Goal: Task Accomplishment & Management: Use online tool/utility

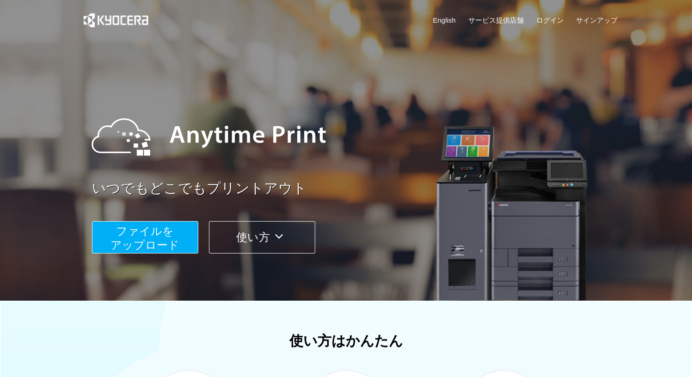
click at [145, 241] on span "ファイルを ​​アップロード" at bounding box center [145, 238] width 69 height 26
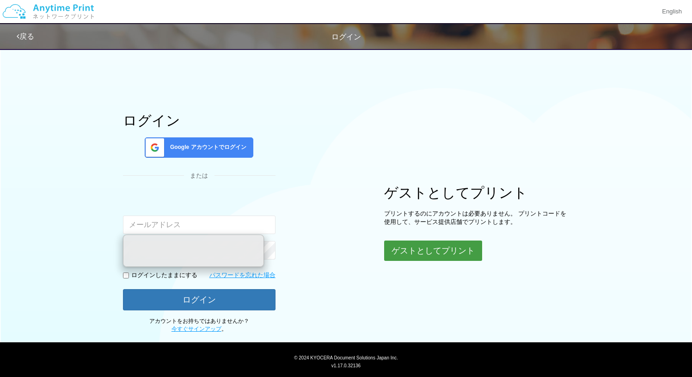
click at [438, 251] on button "ゲストとしてプリント" at bounding box center [433, 251] width 98 height 20
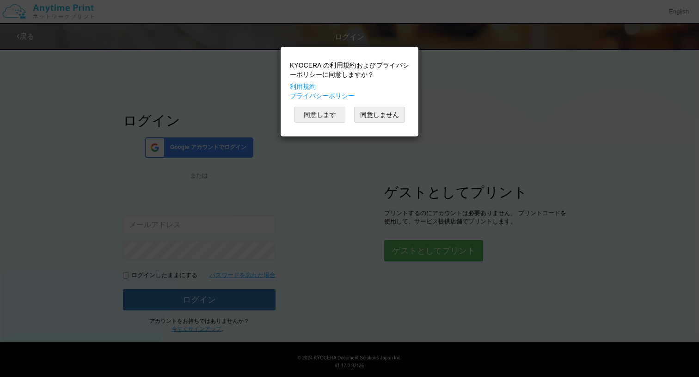
click at [323, 120] on button "同意します" at bounding box center [320, 115] width 51 height 16
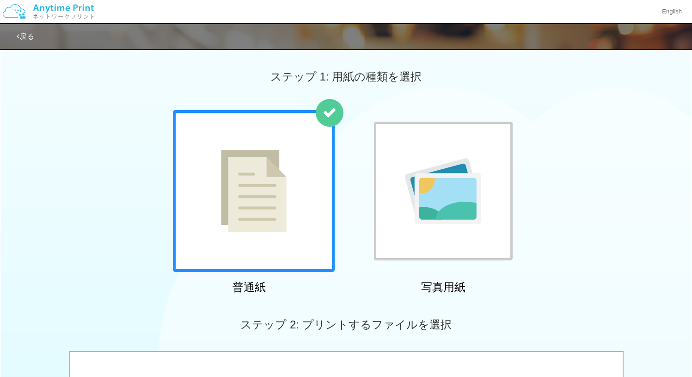
click at [254, 204] on img at bounding box center [254, 191] width 66 height 82
click at [254, 202] on img at bounding box center [254, 191] width 66 height 82
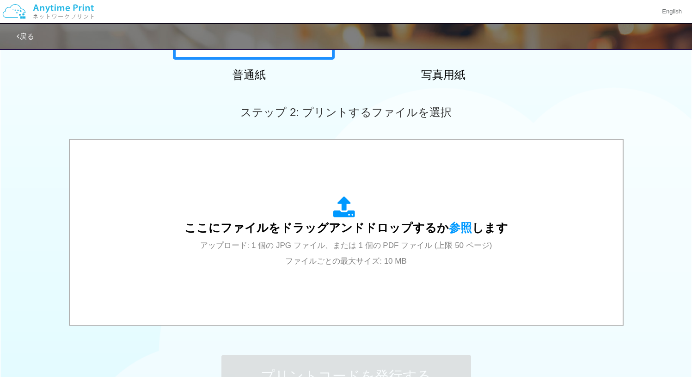
scroll to position [224, 0]
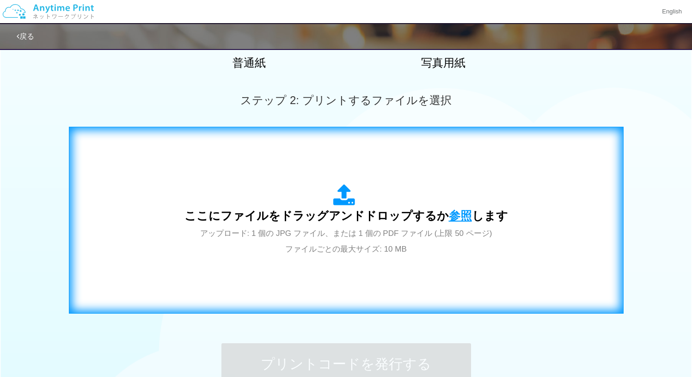
click at [463, 219] on span "参照" at bounding box center [460, 215] width 23 height 13
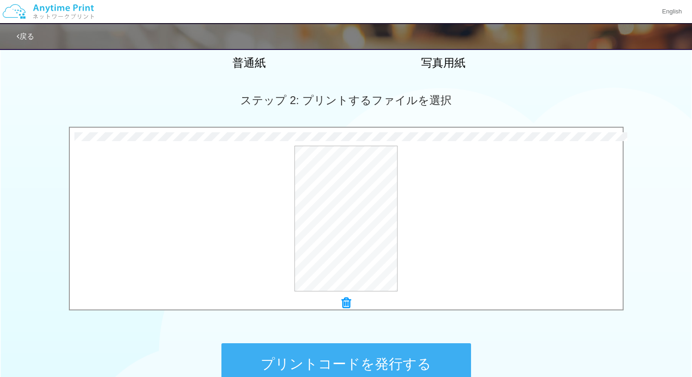
click at [321, 355] on button "プリントコードを発行する" at bounding box center [347, 364] width 250 height 42
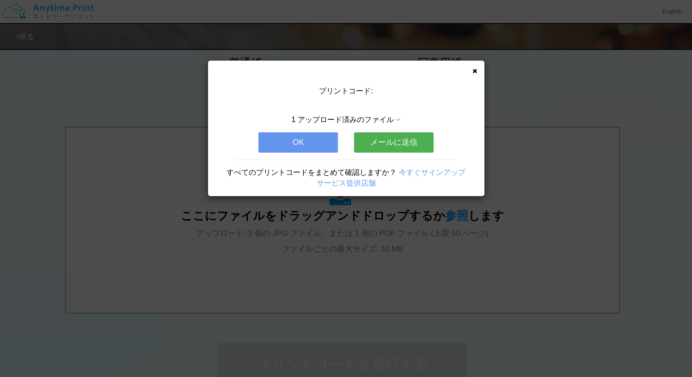
scroll to position [0, 0]
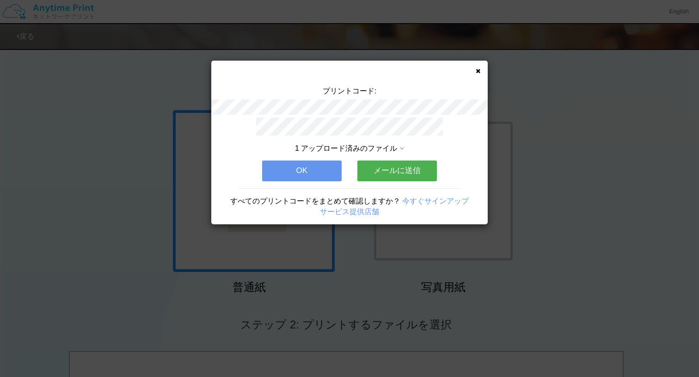
click at [398, 171] on button "メールに送信" at bounding box center [398, 170] width 80 height 20
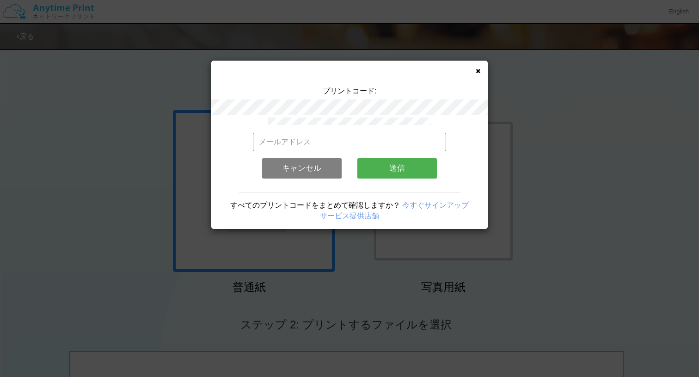
click at [358, 143] on input "email" at bounding box center [350, 142] width 194 height 19
type input "[EMAIL_ADDRESS][DOMAIN_NAME]"
click at [382, 171] on button "送信" at bounding box center [398, 168] width 80 height 20
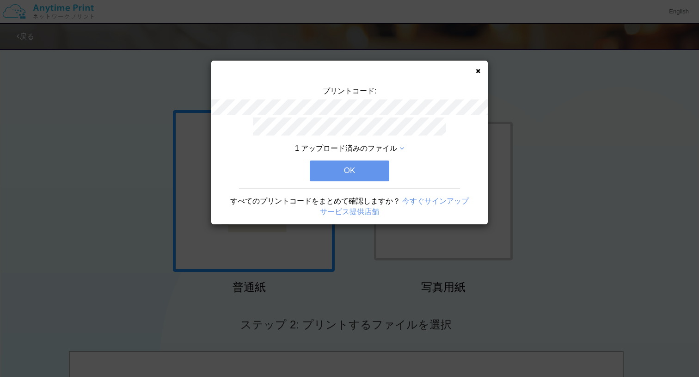
click at [357, 171] on button "OK" at bounding box center [350, 170] width 80 height 20
